Goal: Use online tool/utility: Utilize a website feature to perform a specific function

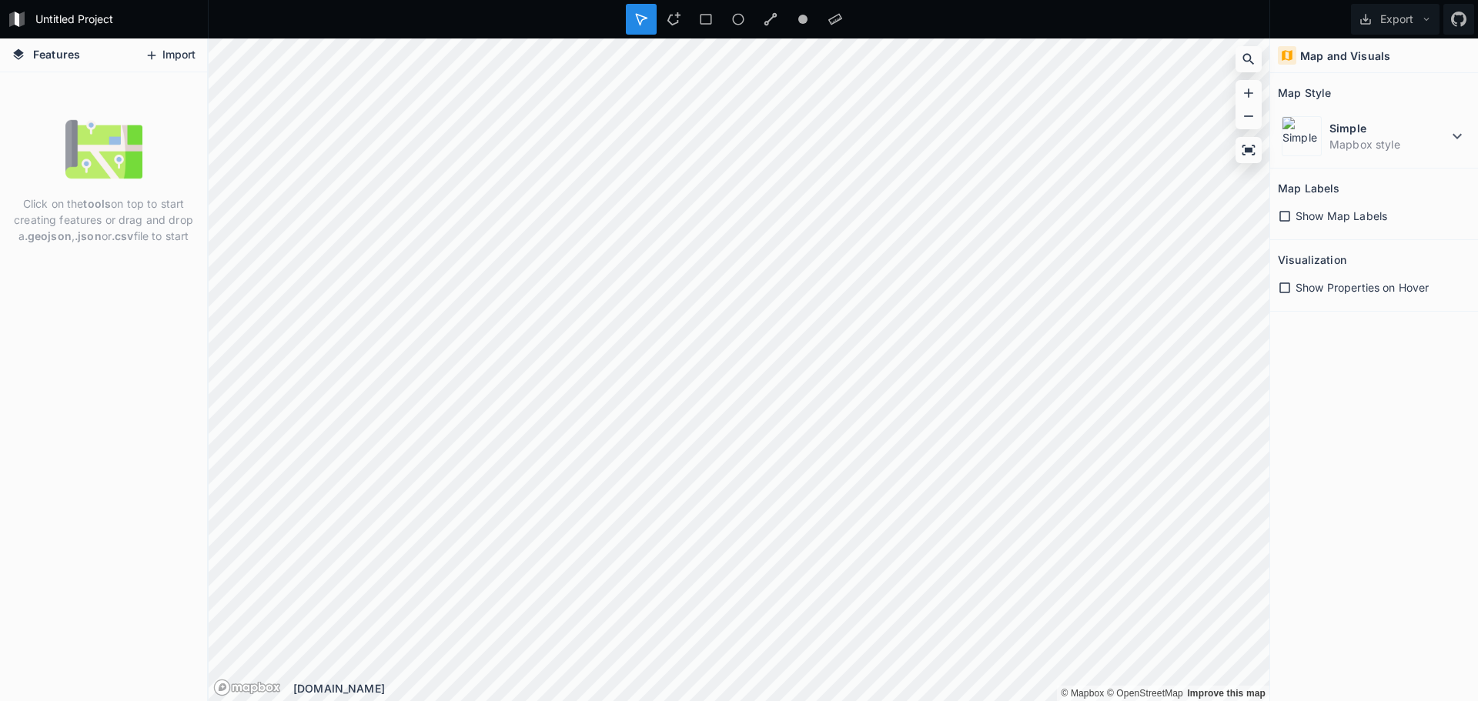
click at [153, 57] on icon at bounding box center [152, 56] width 14 height 14
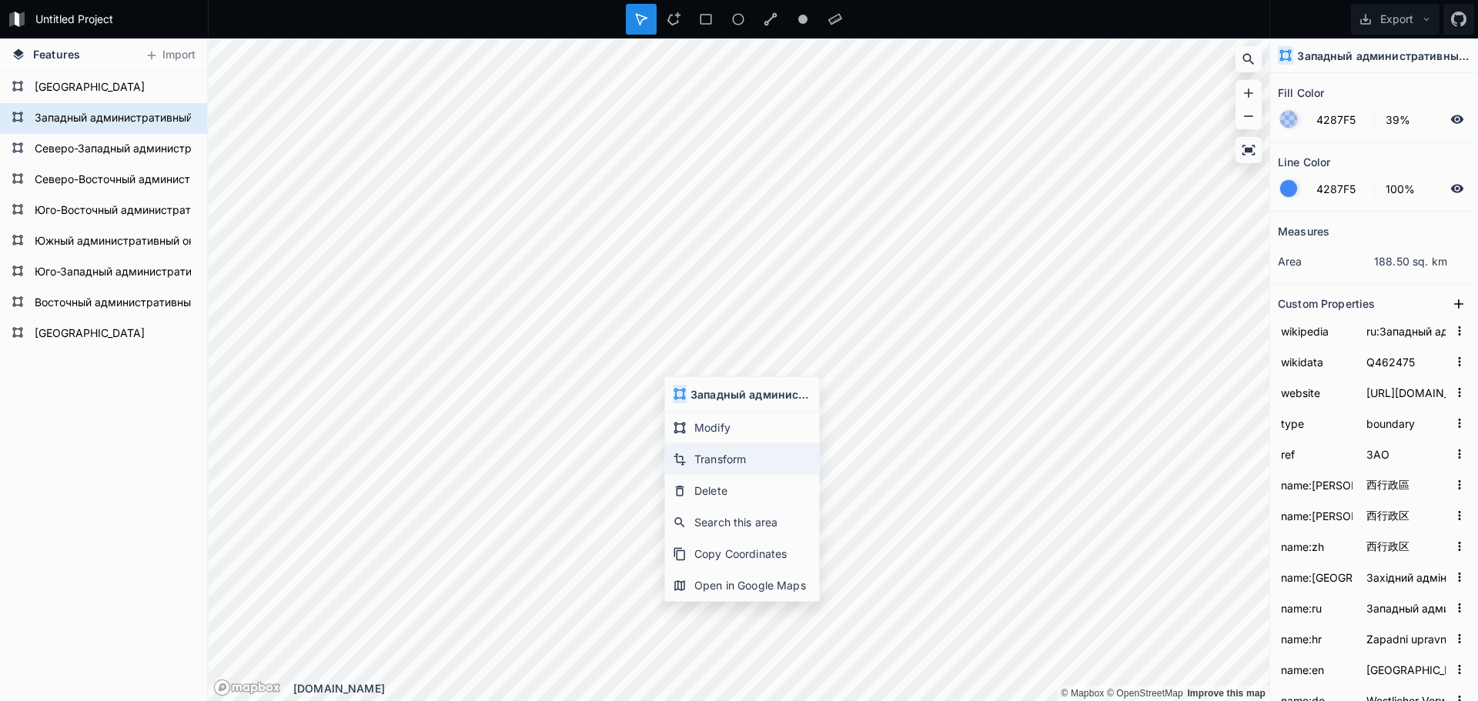
click at [751, 460] on div "Transform" at bounding box center [742, 460] width 154 height 32
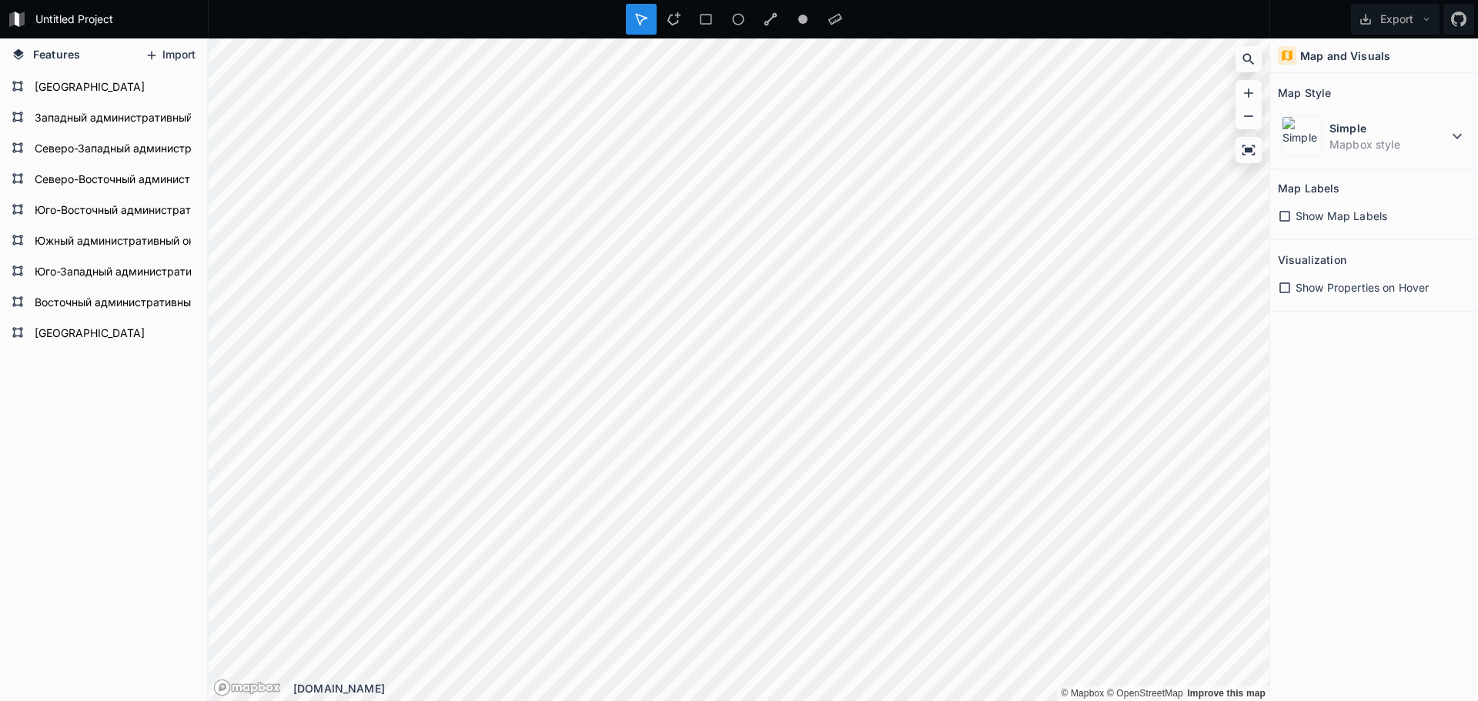
click at [164, 55] on button "Import" at bounding box center [170, 55] width 66 height 25
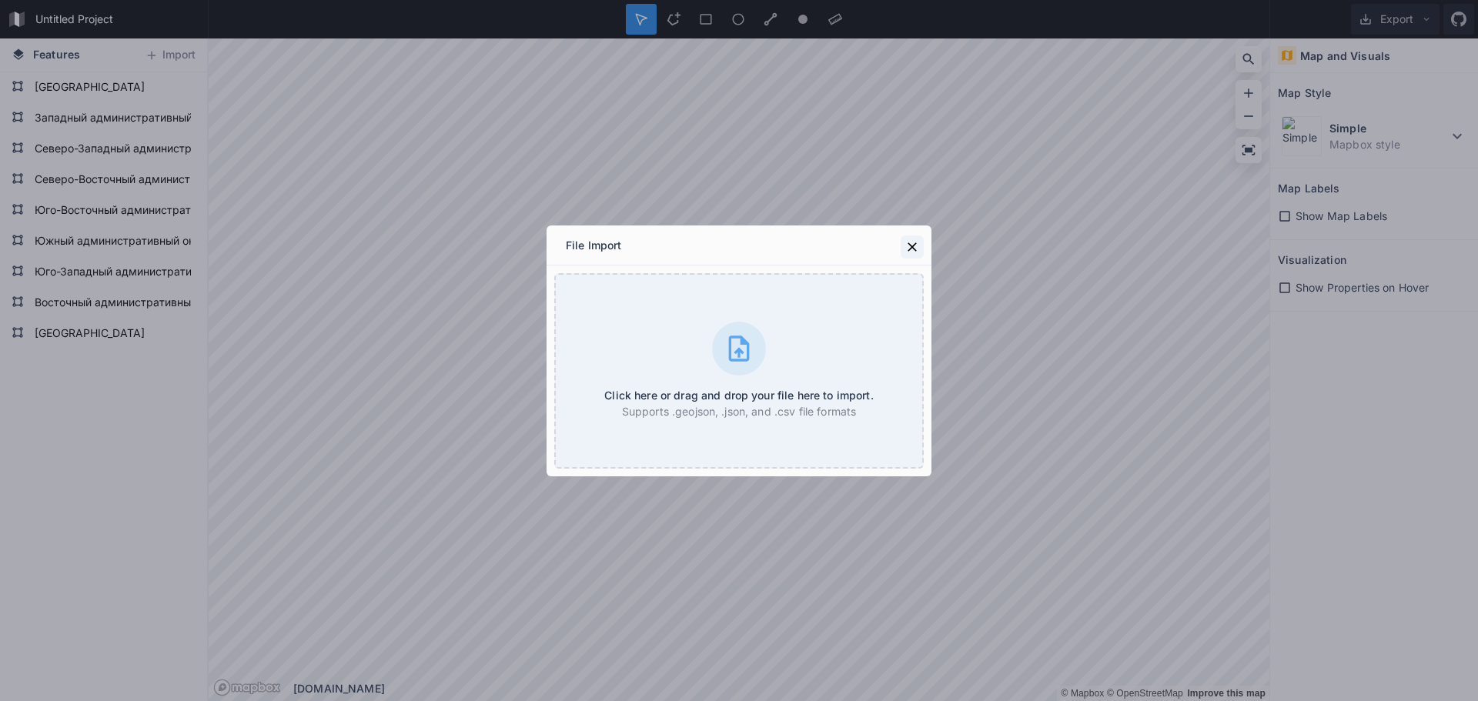
click at [915, 238] on button at bounding box center [912, 247] width 23 height 23
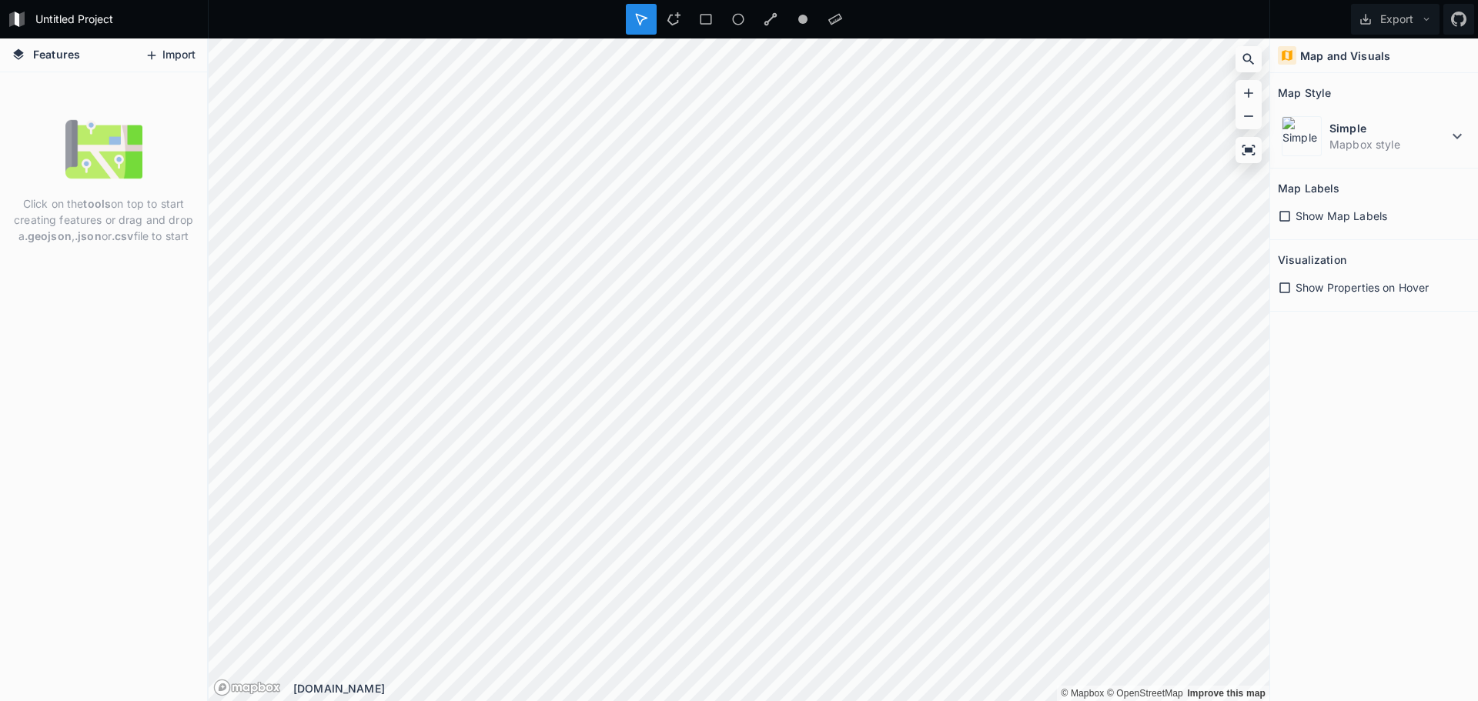
click at [165, 52] on button "Import" at bounding box center [170, 55] width 66 height 25
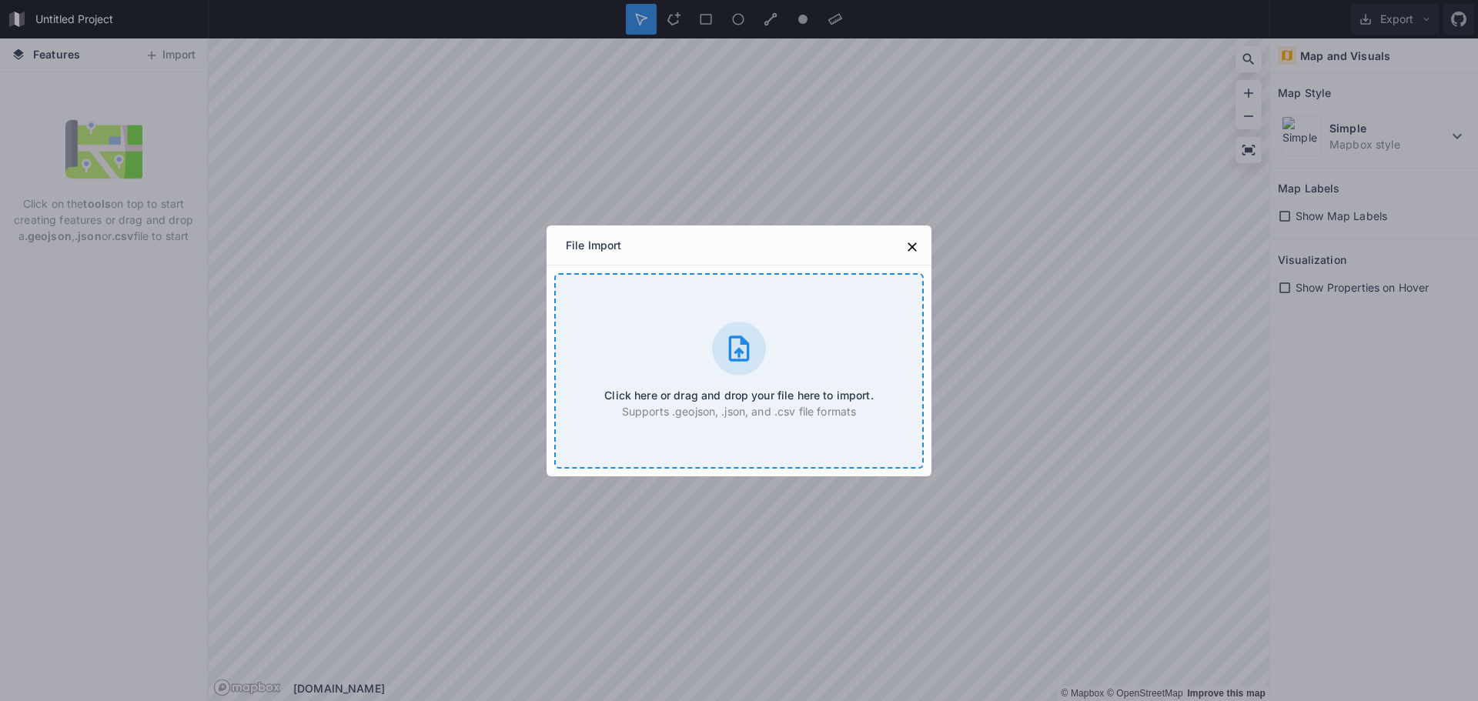
click at [802, 387] on div "Click here or drag and drop your file here to import. Supports .geojson, .json,…" at bounding box center [739, 371] width 370 height 196
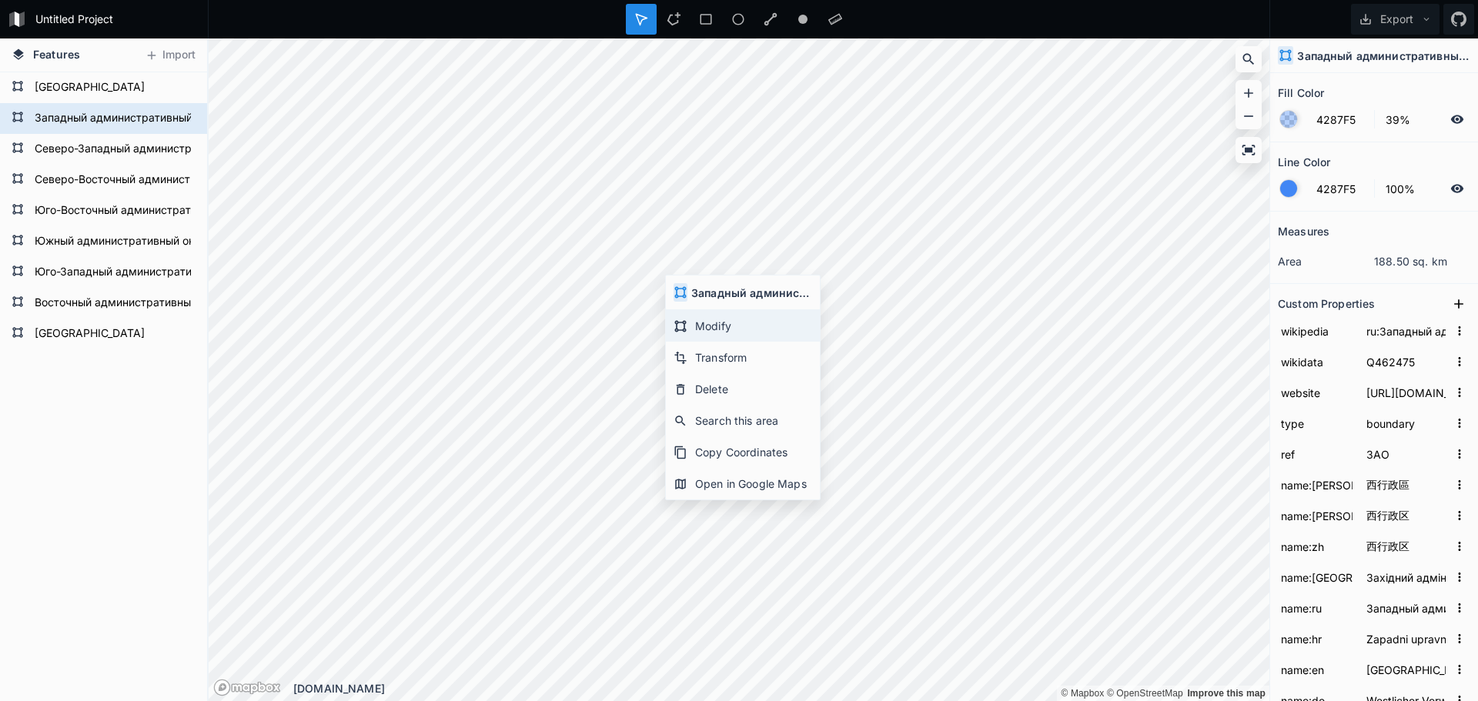
click at [714, 329] on div "Modify" at bounding box center [743, 326] width 154 height 32
click at [102, 112] on form "Западный административный округ" at bounding box center [102, 118] width 144 height 23
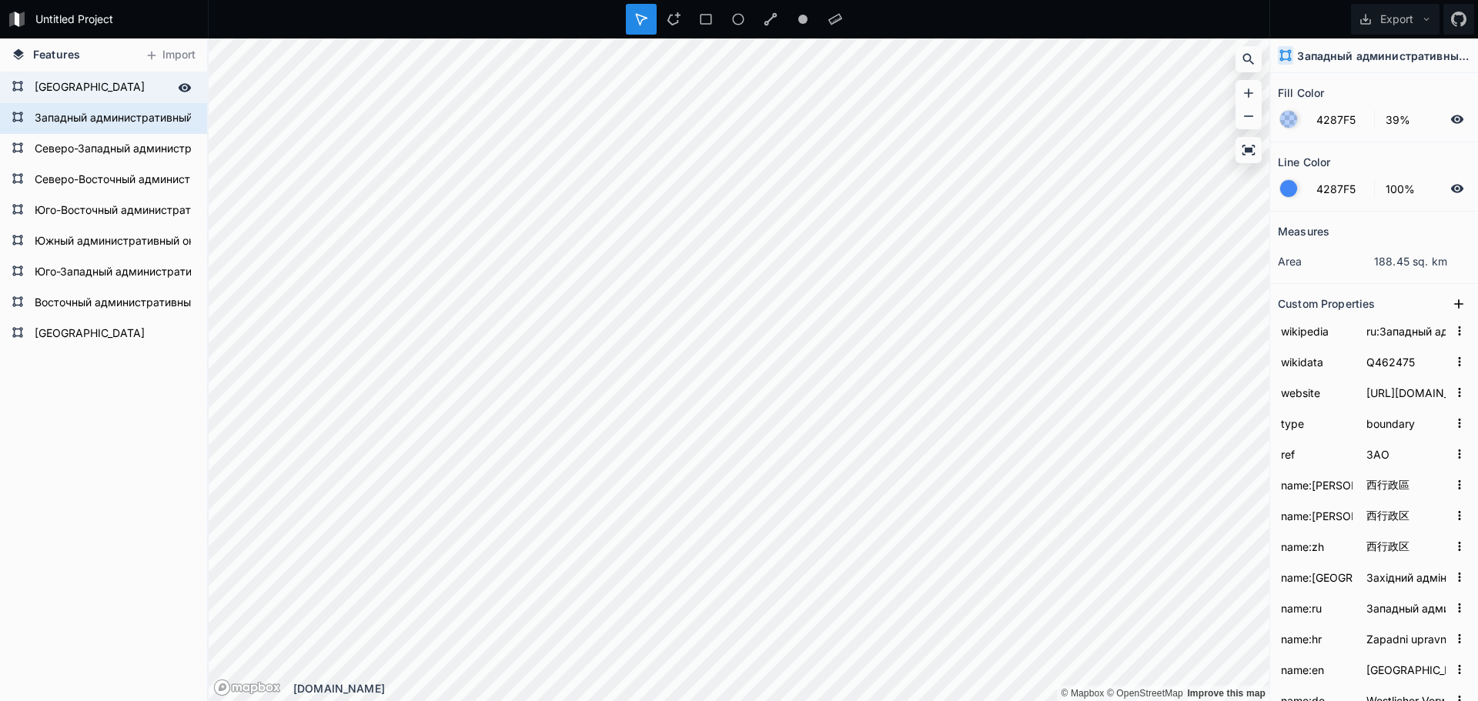
click at [107, 82] on form "[GEOGRAPHIC_DATA]" at bounding box center [102, 87] width 144 height 23
type input "ru:Северный административный округ"
type input "Q462016"
type input "https://www.sao.mos.ru/"
type input "САО"
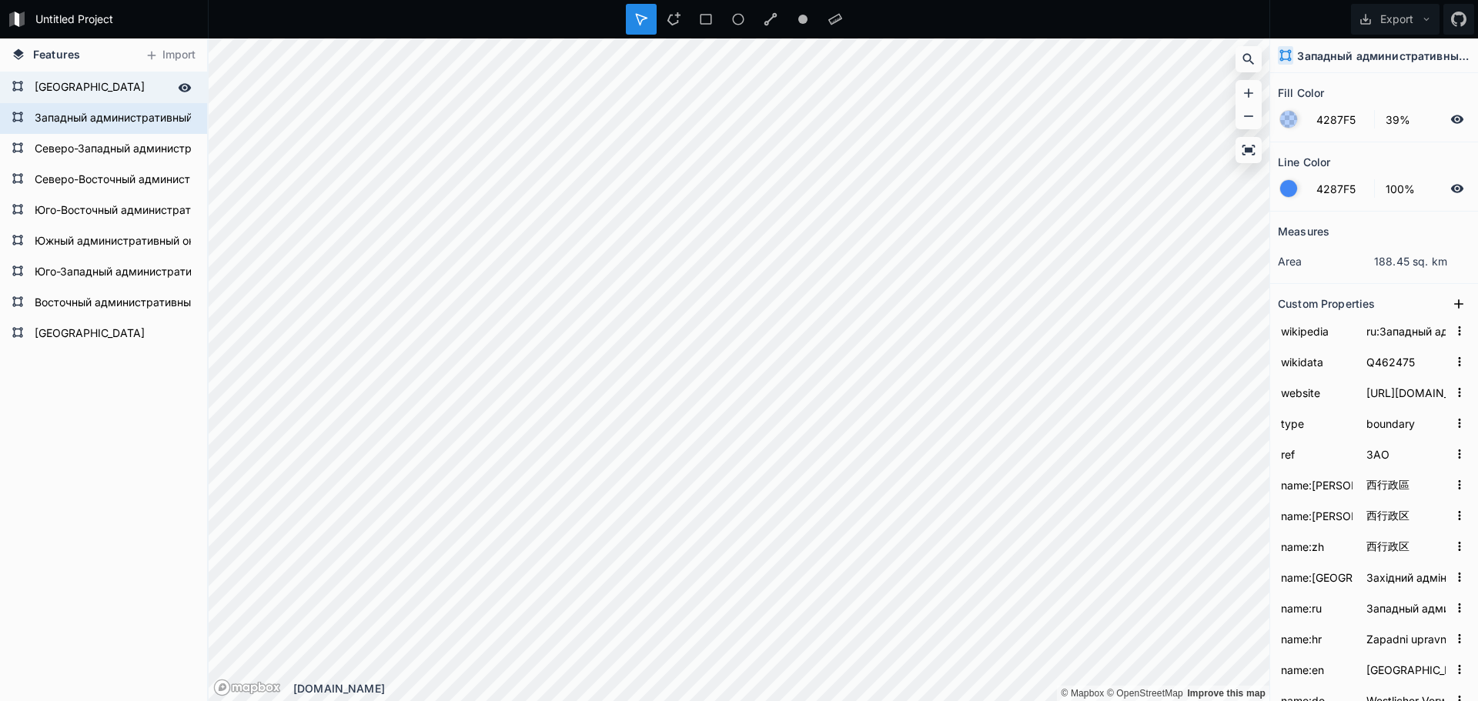
type input "北行政區"
type input "北行政区"
type input "Північний адміністративний округ"
type input "[GEOGRAPHIC_DATA]"
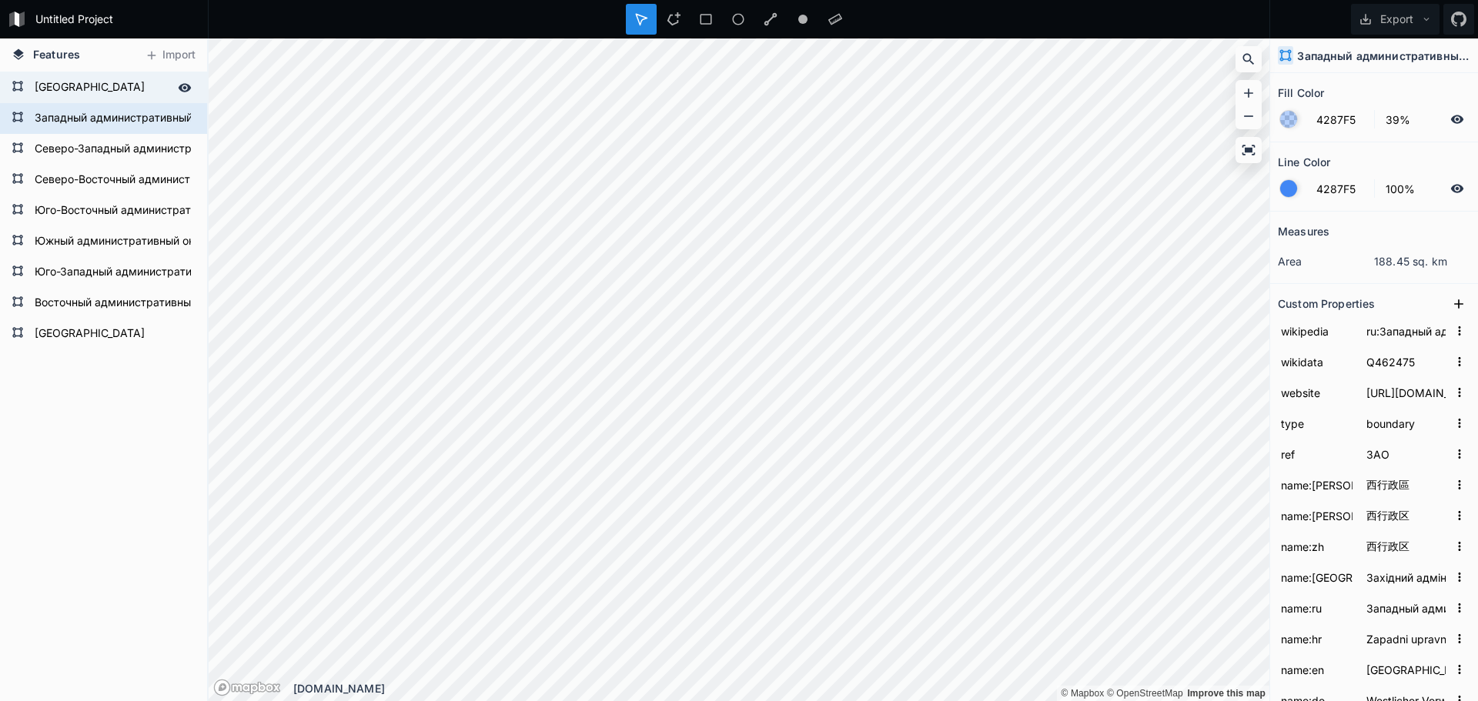
type input "Sjeverni upravni okrug"
type input "Northern Administrative Okrug"
type input "Nördlicher Verwaltungsbezirk"
type input "Паўночная адміністрацыйная акруга"
type input "relation/162903"
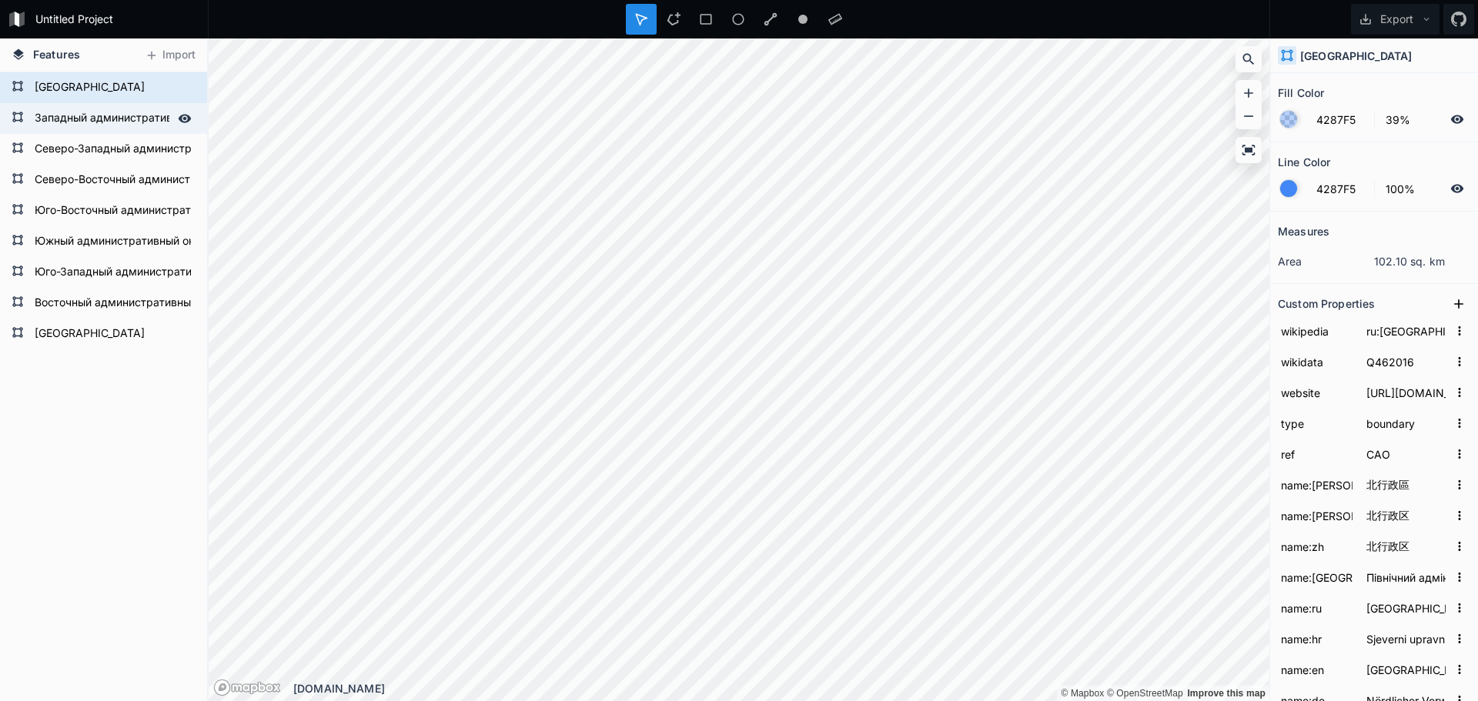
click at [112, 113] on form "Западный административный округ" at bounding box center [102, 118] width 144 height 23
type input "ru:Западный административный округ"
type input "Q462475"
type input "[URL][DOMAIN_NAME]"
type input "ЗАО"
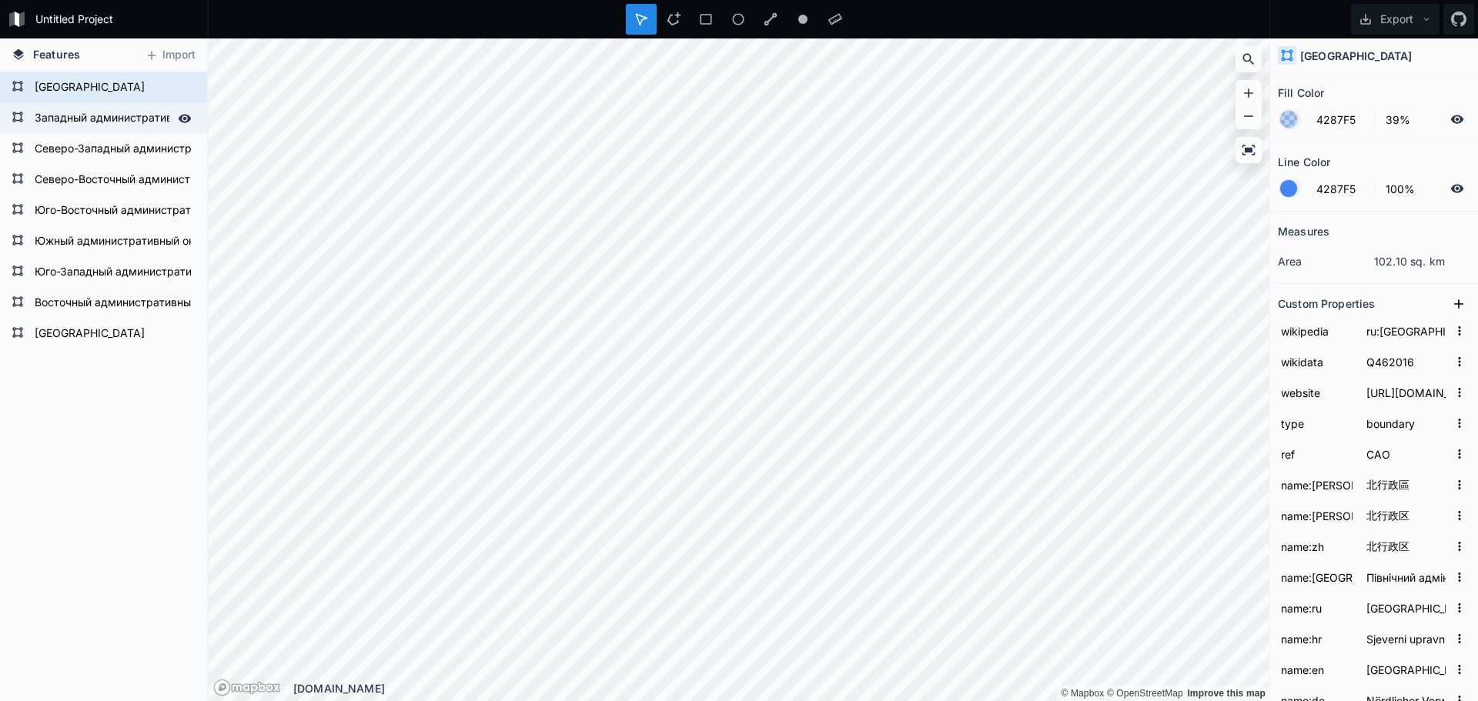
type input "西行政區"
type input "西行政区"
type input "Західний адміністративний округ"
type input "Западный административный округ"
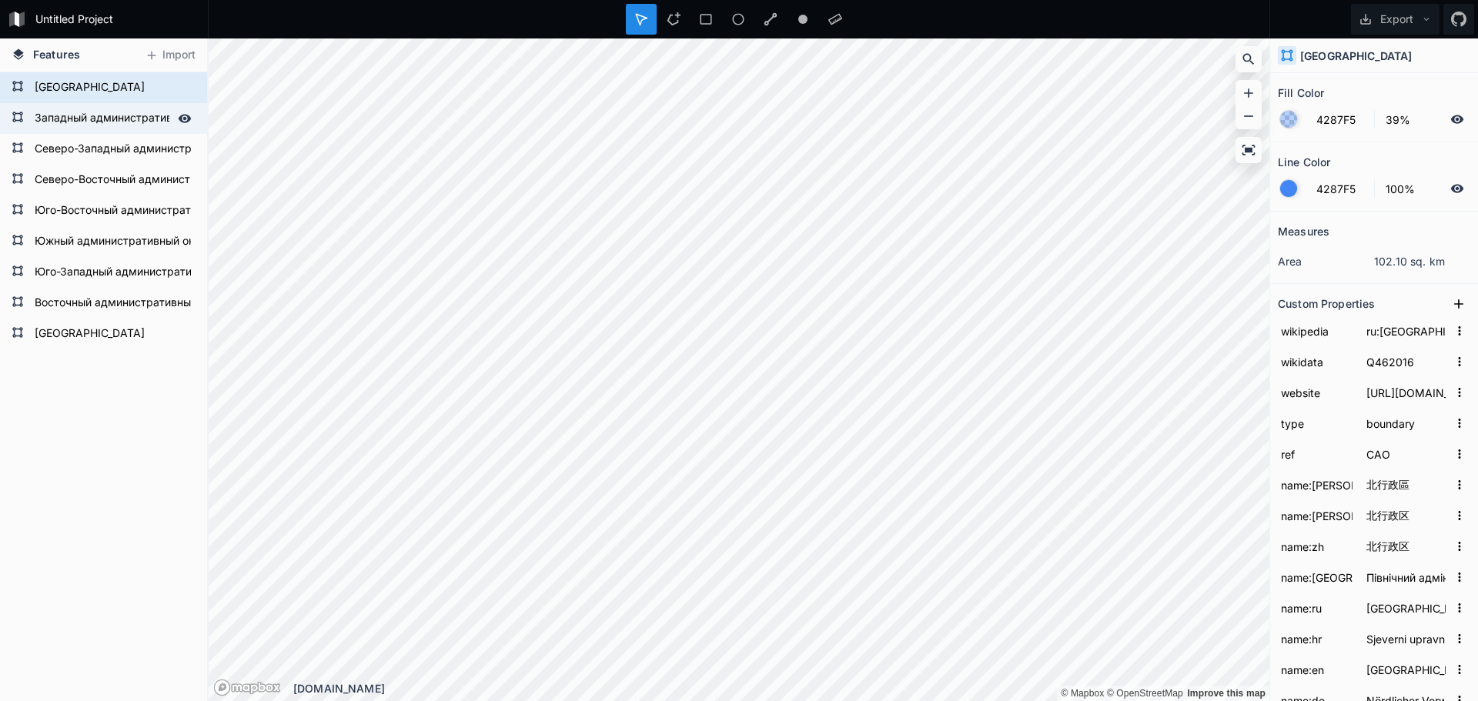
type input "Zapadni upravni okrug"
type input "[GEOGRAPHIC_DATA]"
type input "Westlicher Verwaltungsbezirk"
type input "Заходняя адміністрацыйная акруга"
type input "relation/226149"
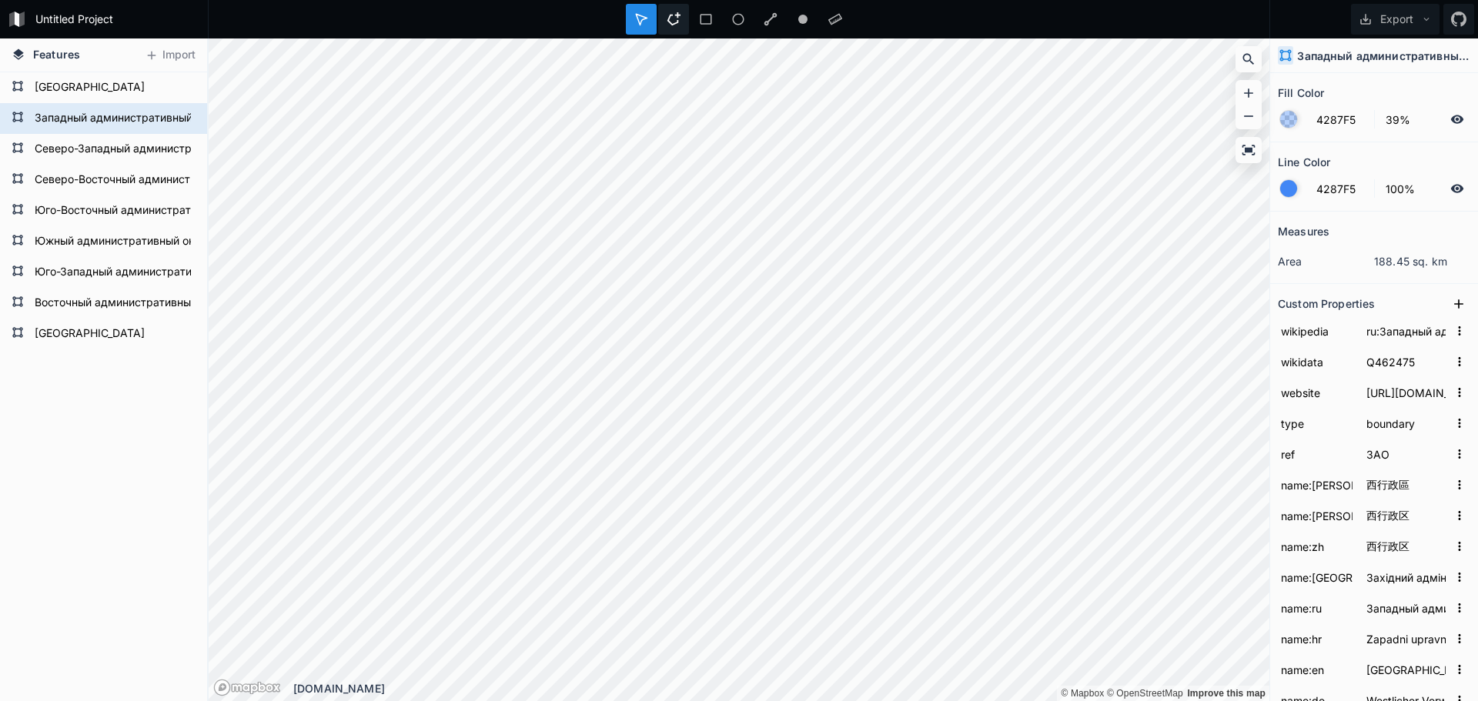
click at [671, 17] on icon at bounding box center [674, 19] width 14 height 14
click at [628, 13] on div at bounding box center [641, 19] width 31 height 31
click at [1249, 116] on icon at bounding box center [1248, 116] width 9 height 2
click at [122, 154] on form "Северо-Западный административный округ" at bounding box center [102, 149] width 144 height 23
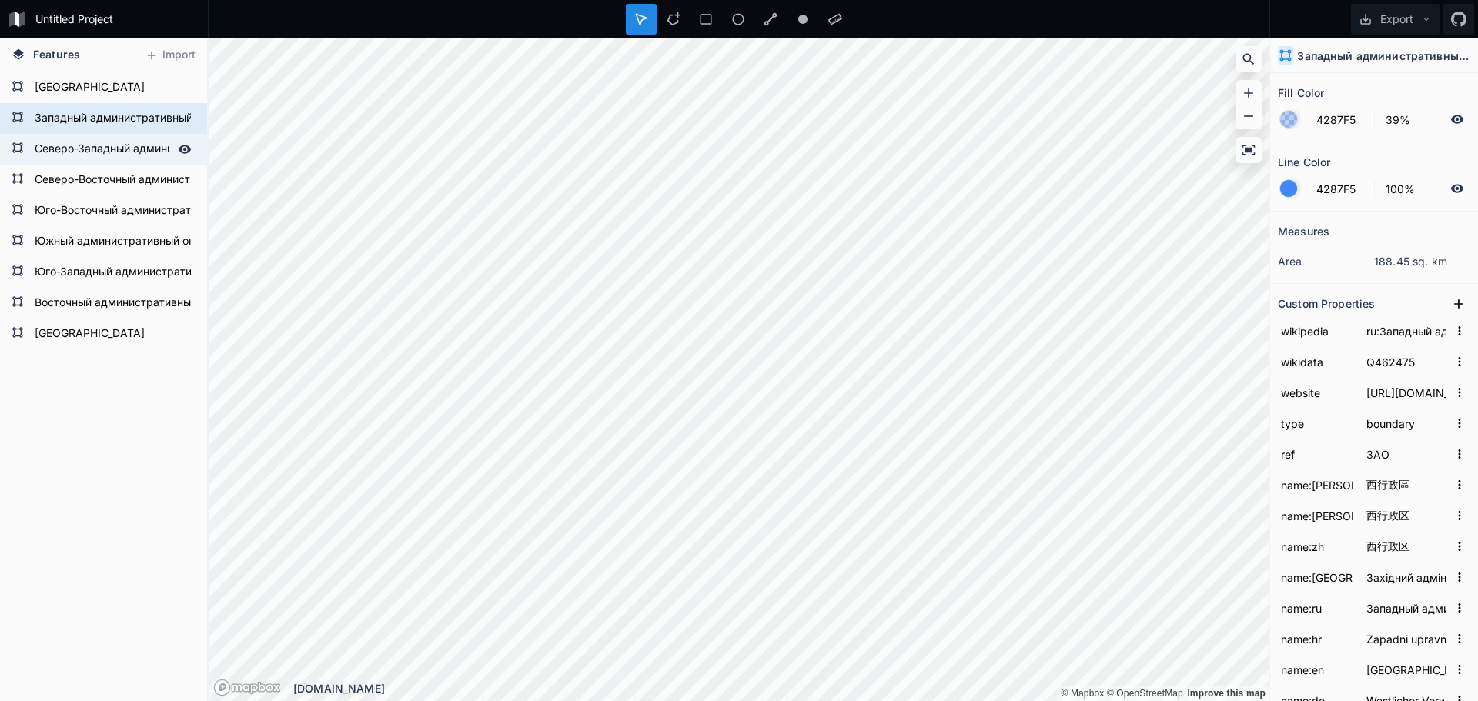
type input "ru:Северо-Западный административный округ"
type input "Q462490"
type input "СЗАО"
type input "西北行政區"
type input "西北行政区"
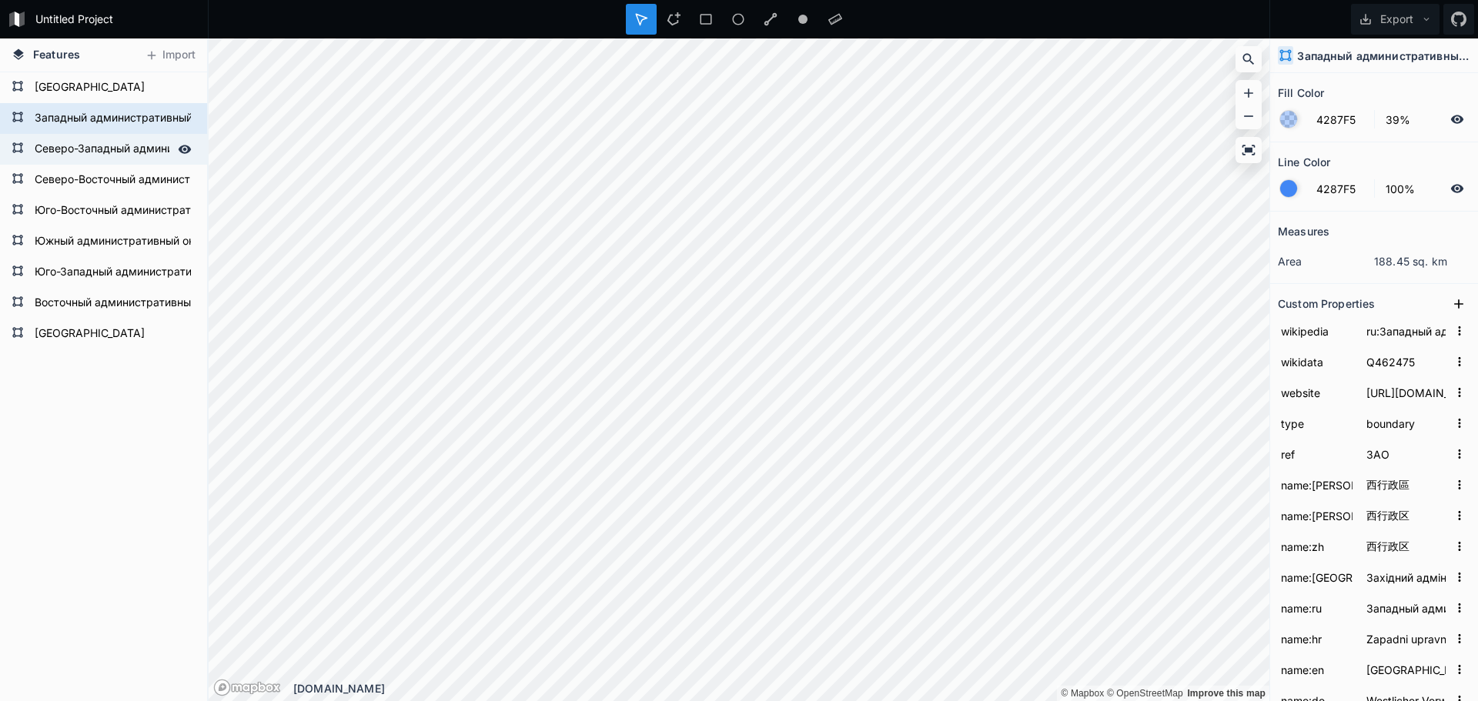
type input "西北行政区"
type input "Північно-Західний адміністративний округ"
type input "Северо-Западный административный округ"
type input "Sjeverozapadni upravni okrug"
type input "North-Western Administrative Okrug"
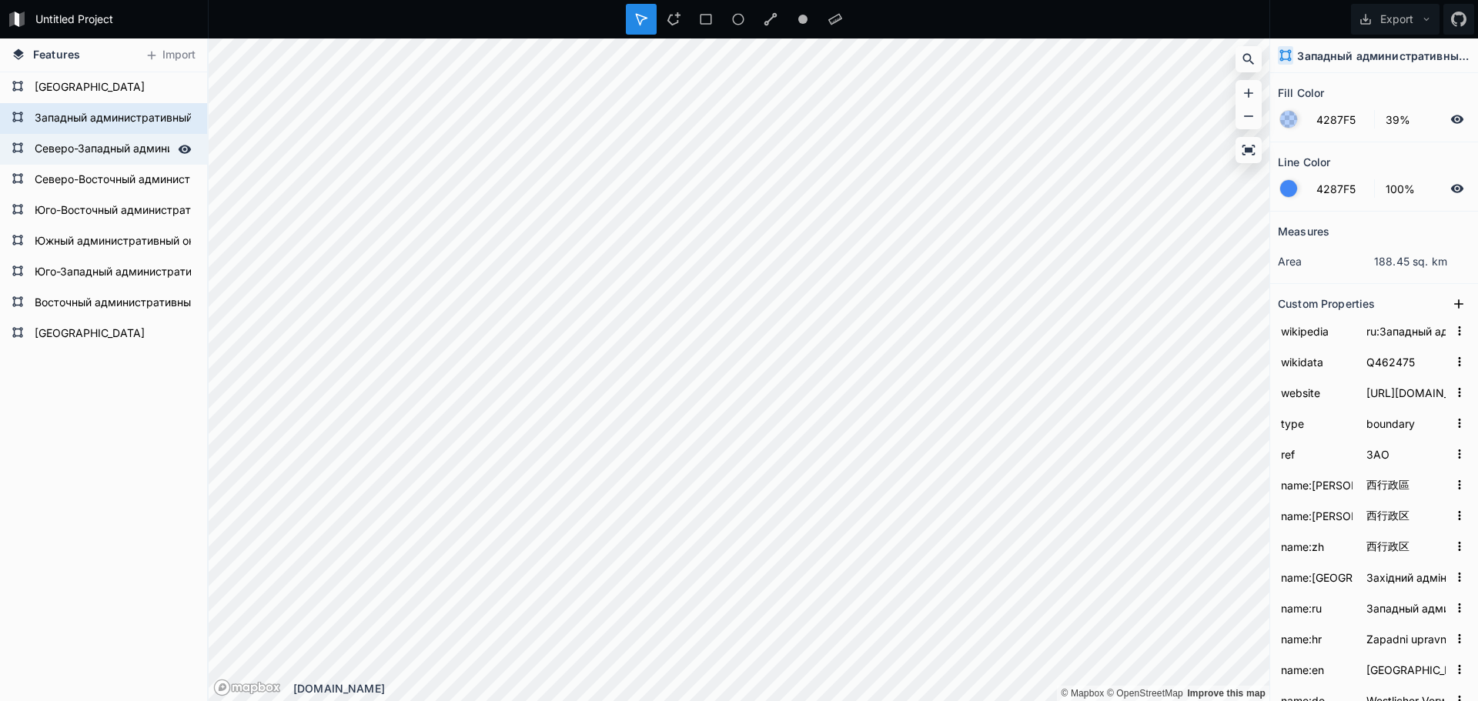
type input "Nordwestlicher Verwaltungsbezirk"
type input "Паўночна-заходняя адміністрацыйная акруга"
type input "relation/446092"
